Goal: Information Seeking & Learning: Learn about a topic

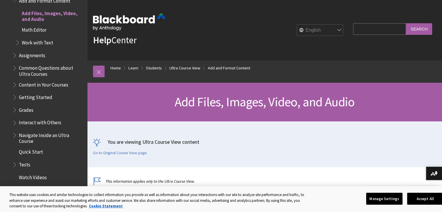
click at [288, 141] on p "You are viewing Ultra Course View content" at bounding box center [264, 141] width 343 height 7
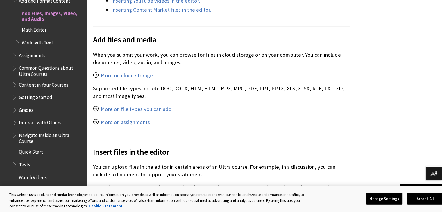
scroll to position [269, 0]
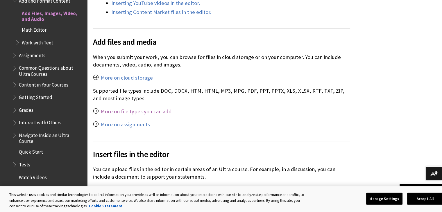
click at [135, 112] on link "More on file types you can add" at bounding box center [136, 111] width 71 height 7
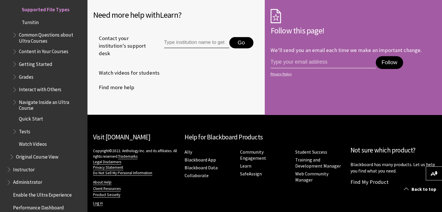
scroll to position [984, 0]
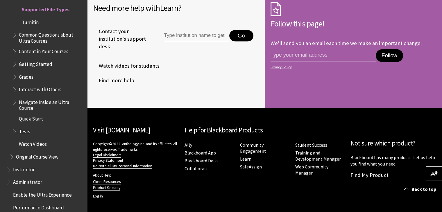
click at [185, 206] on div "Visit Blackboard.com Copyright©2022. Anthology Inc. and its affiliates. All rig…" at bounding box center [264, 161] width 355 height 107
click at [134, 92] on div "Need more help with Learn ? Contact your institution's support desk Go Watch vi…" at bounding box center [176, 47] width 178 height 121
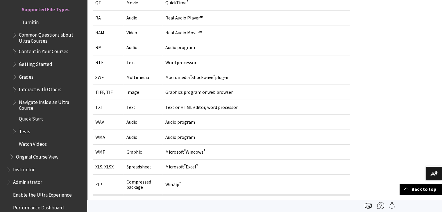
scroll to position [738, 0]
